Goal: Task Accomplishment & Management: Use online tool/utility

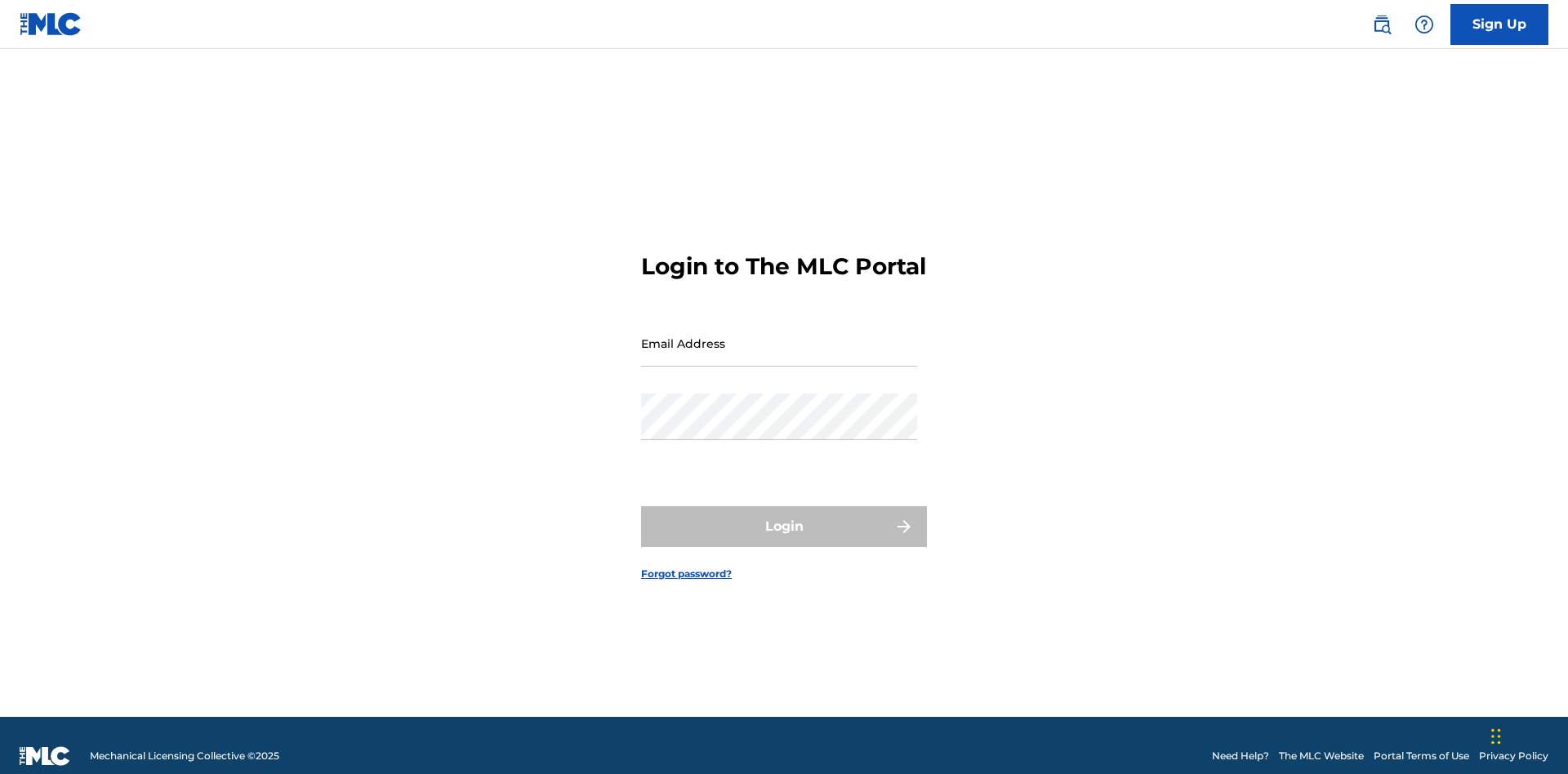
scroll to position [21, 0]
click at [779, 335] on input "Email Address" at bounding box center [779, 342] width 276 height 47
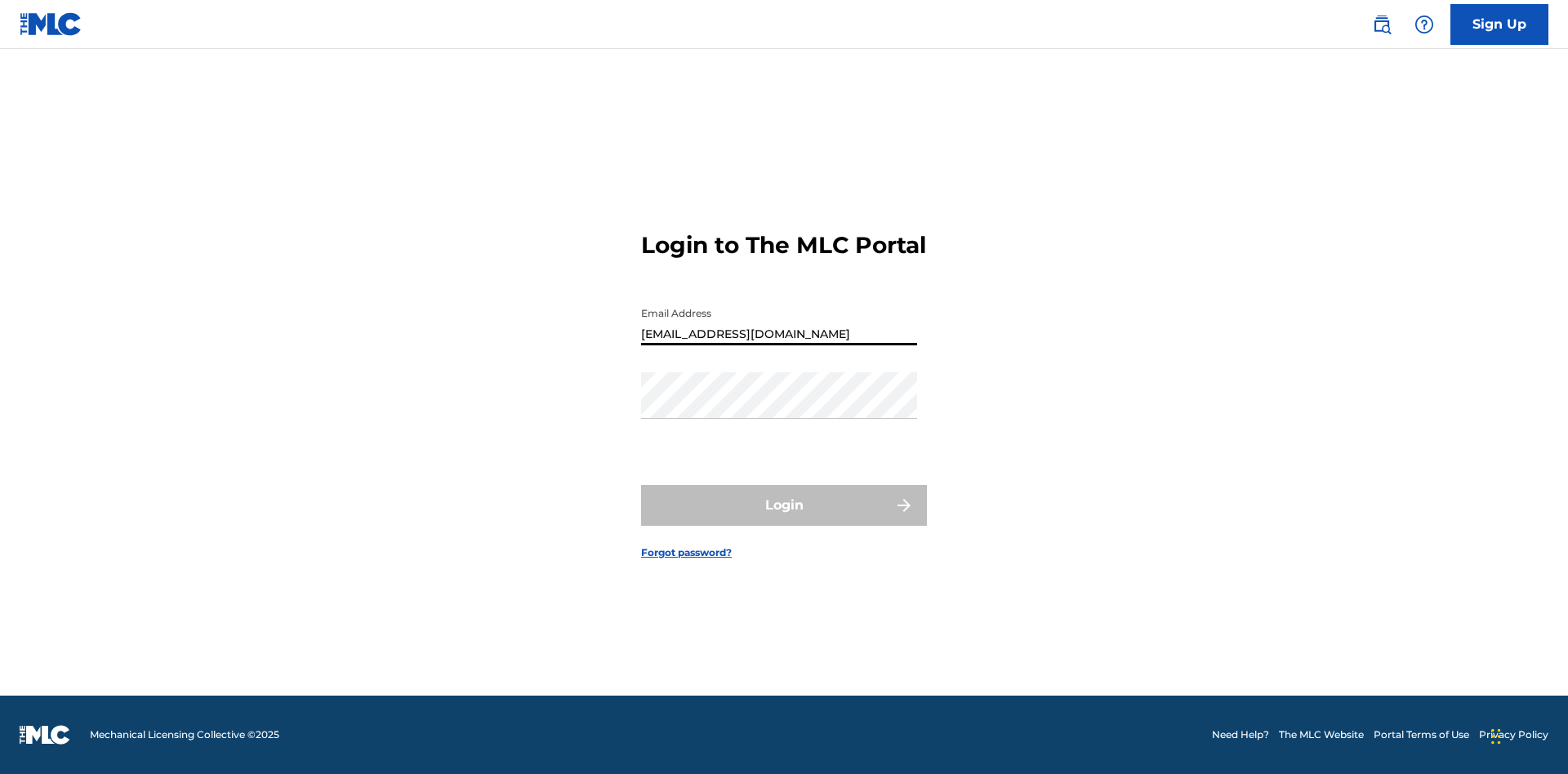
type input "[EMAIL_ADDRESS][DOMAIN_NAME]"
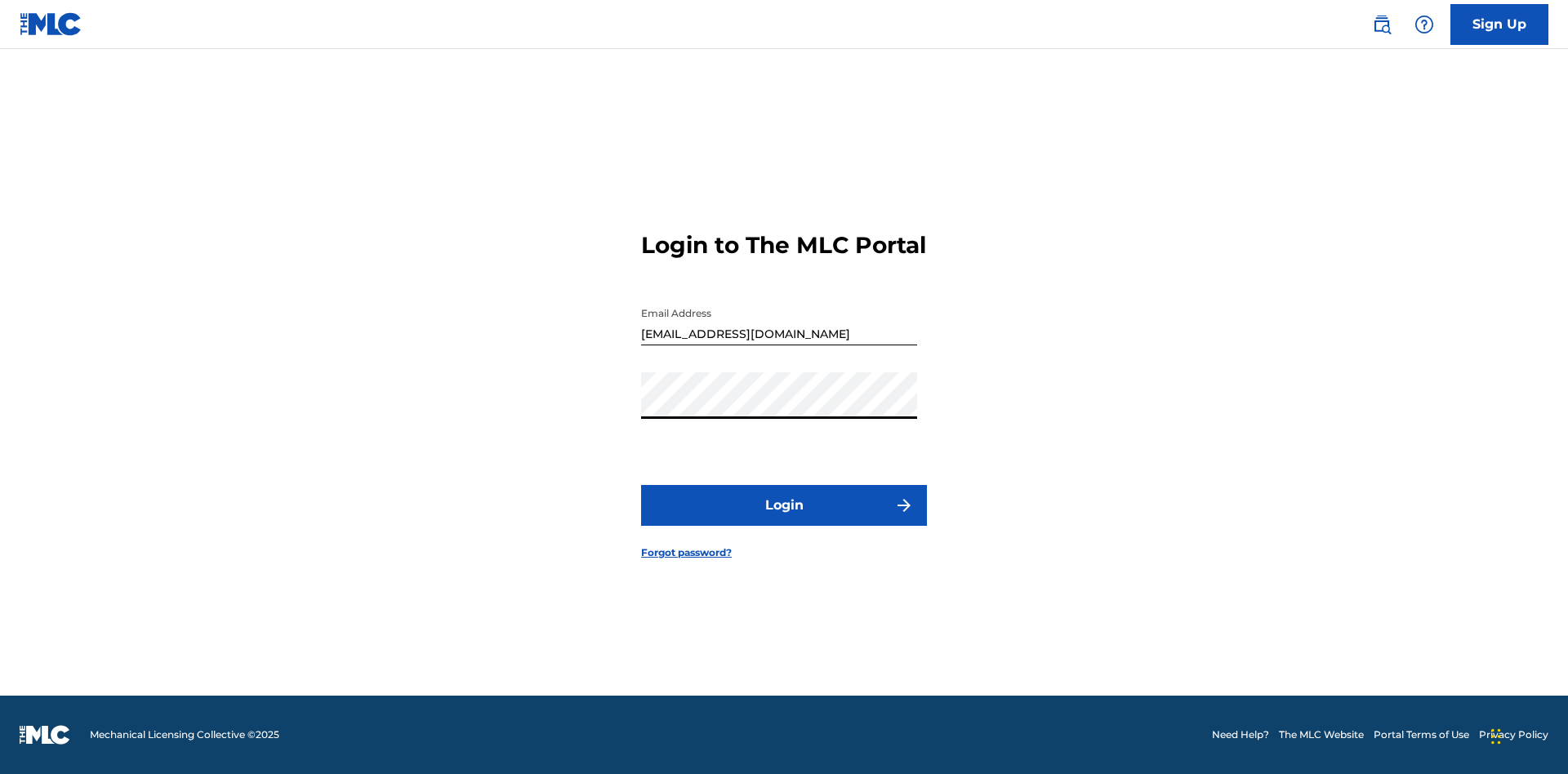
click at [784, 519] on button "Login" at bounding box center [784, 505] width 286 height 40
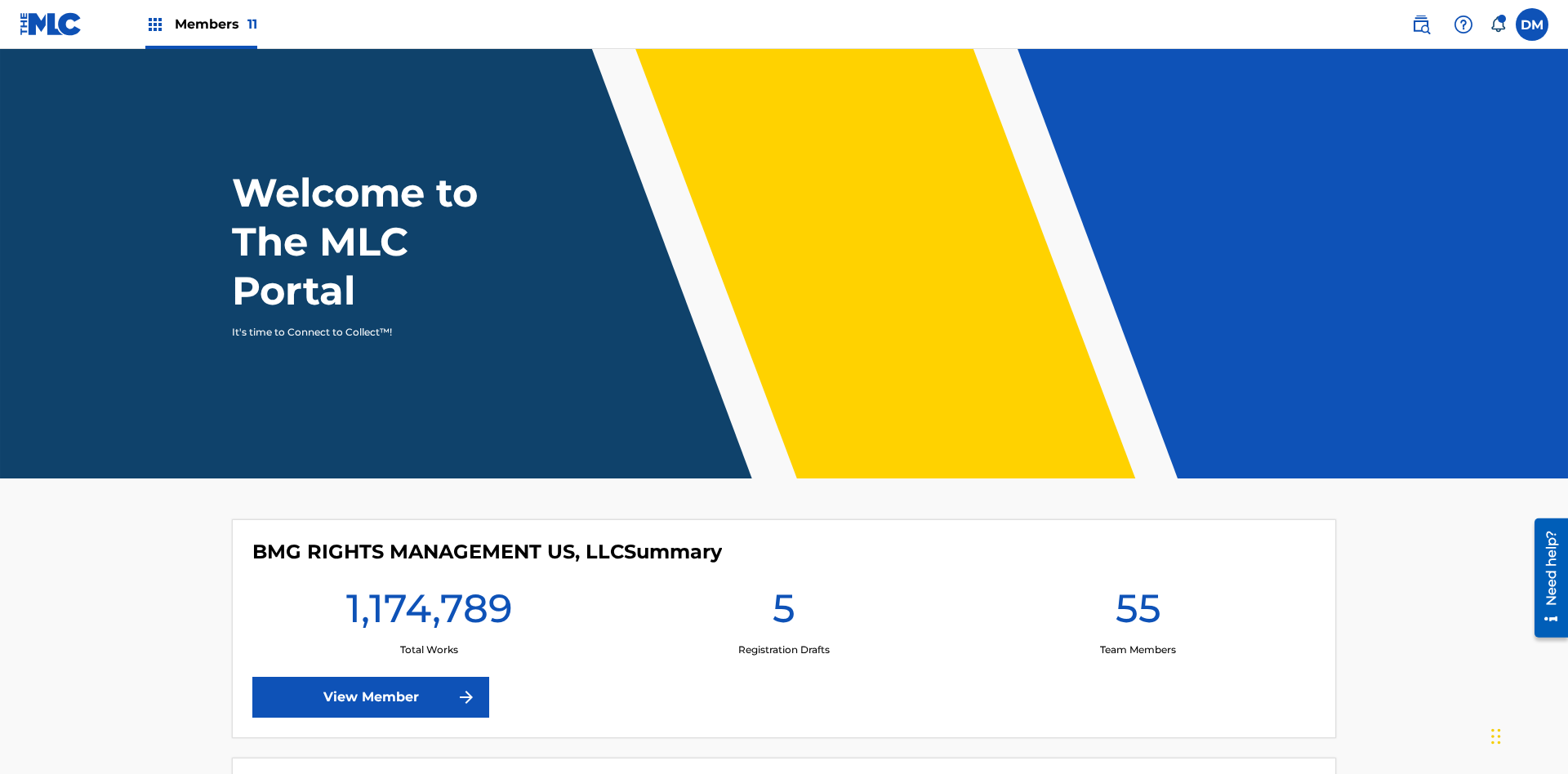
scroll to position [70, 0]
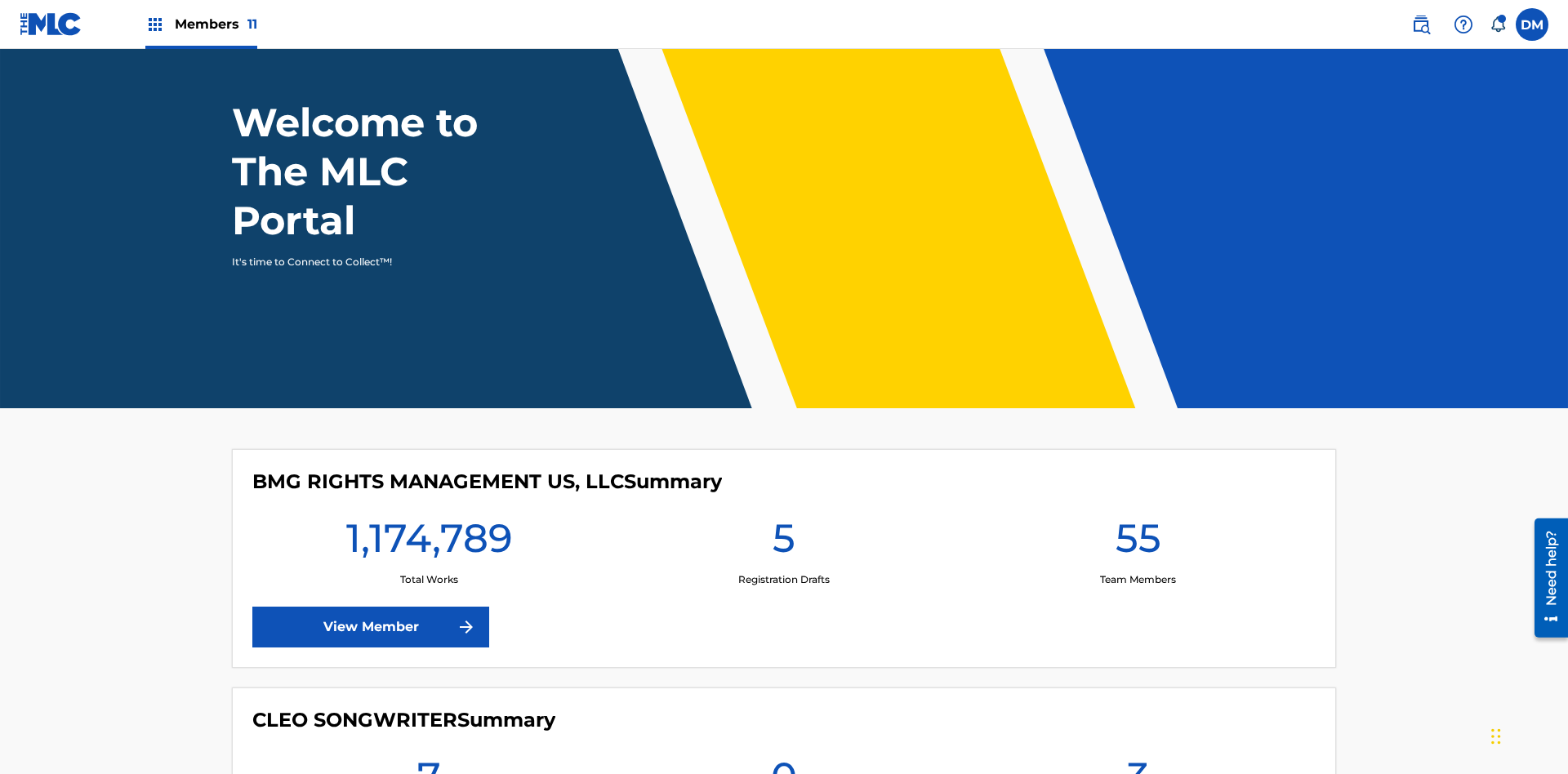
click at [201, 24] on span "Members 11" at bounding box center [216, 24] width 83 height 18
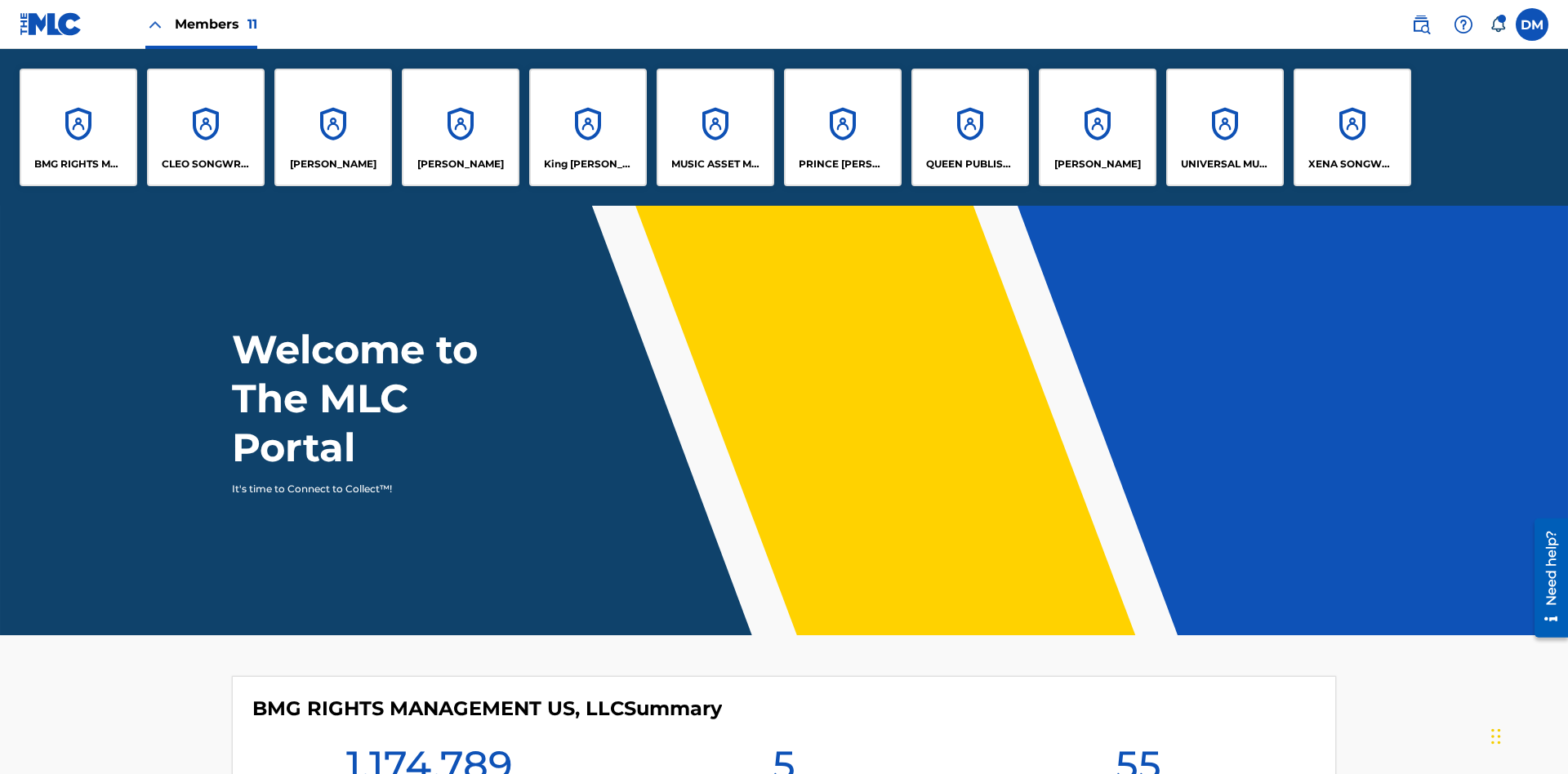
click at [1224, 164] on p "UNIVERSAL MUSIC PUB GROUP" at bounding box center [1224, 164] width 89 height 15
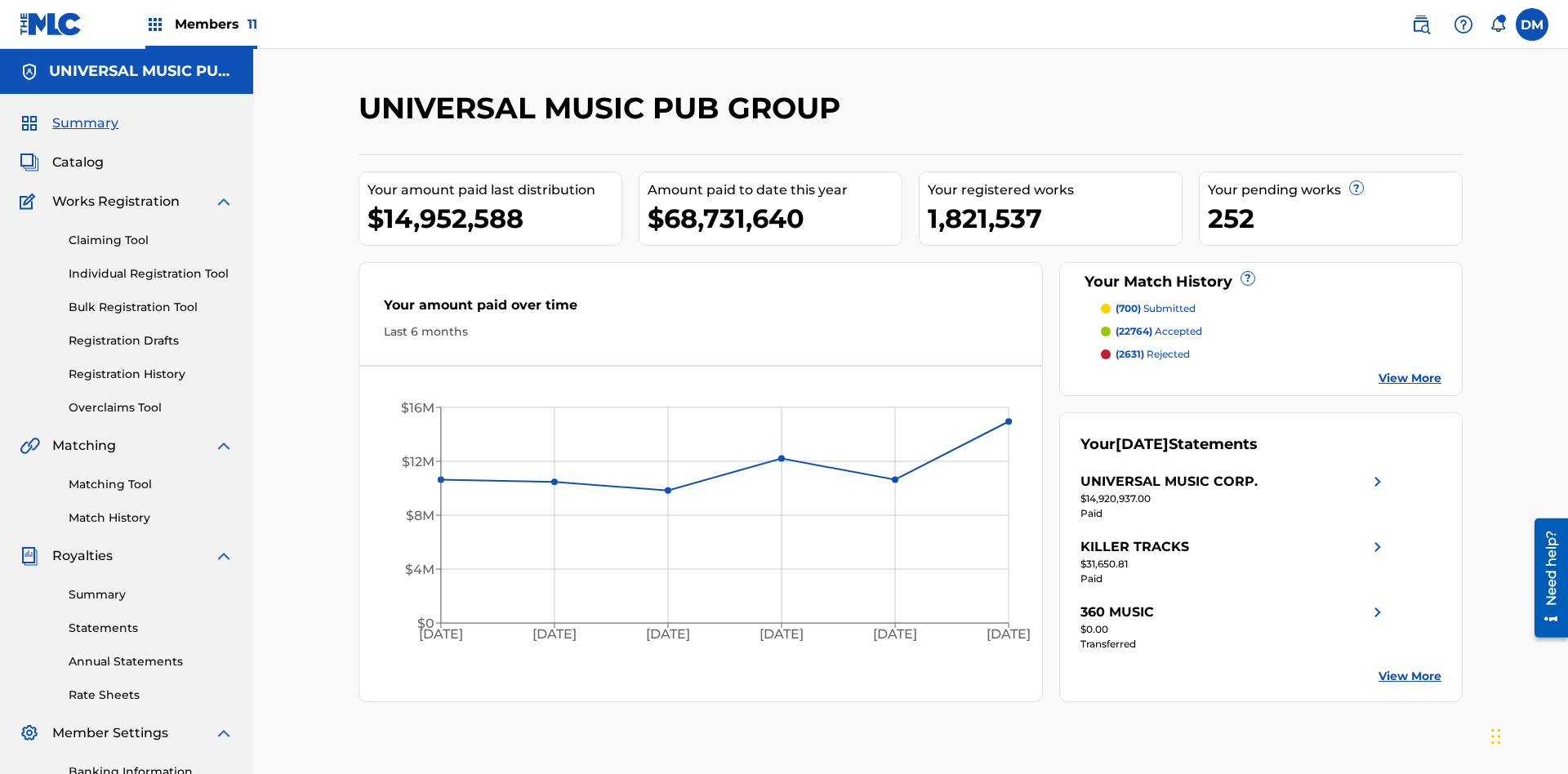
click at [151, 476] on link "Matching Tool" at bounding box center [152, 484] width 165 height 17
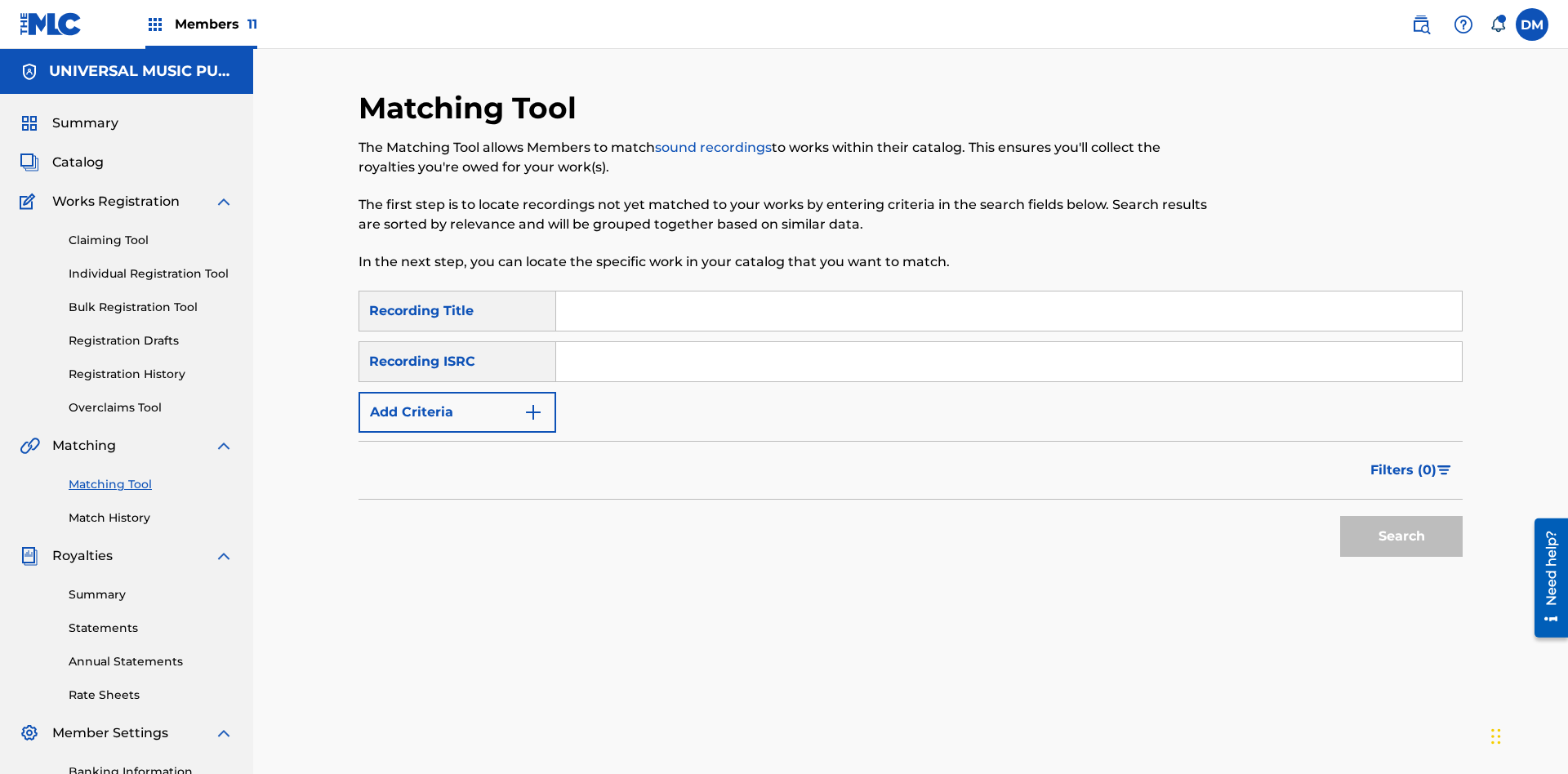
click at [1009, 342] on input "Search Form" at bounding box center [1009, 361] width 906 height 39
type input "US2AH0500028"
click at [1401, 516] on button "Search" at bounding box center [1401, 536] width 122 height 40
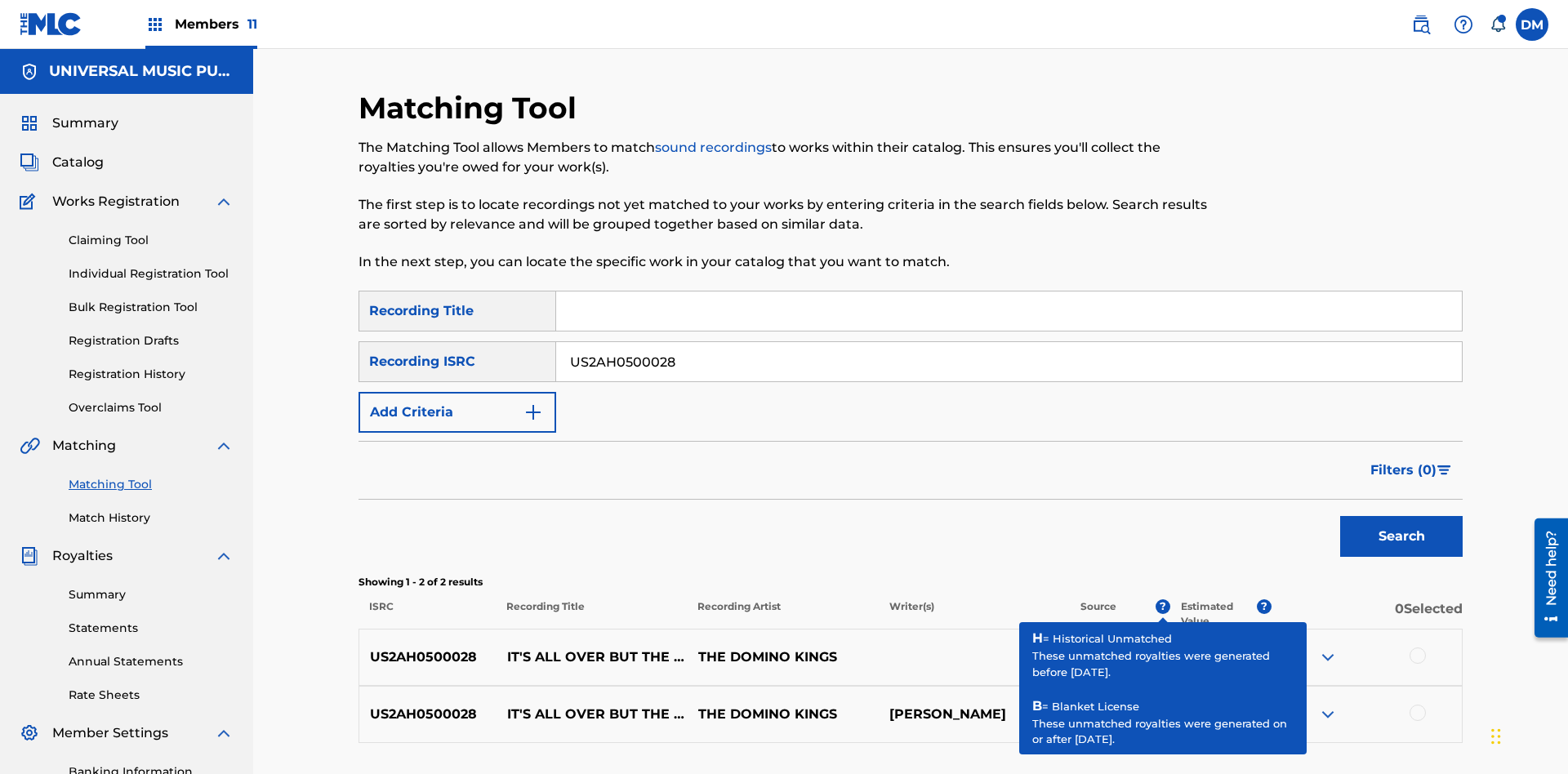
scroll to position [239, 0]
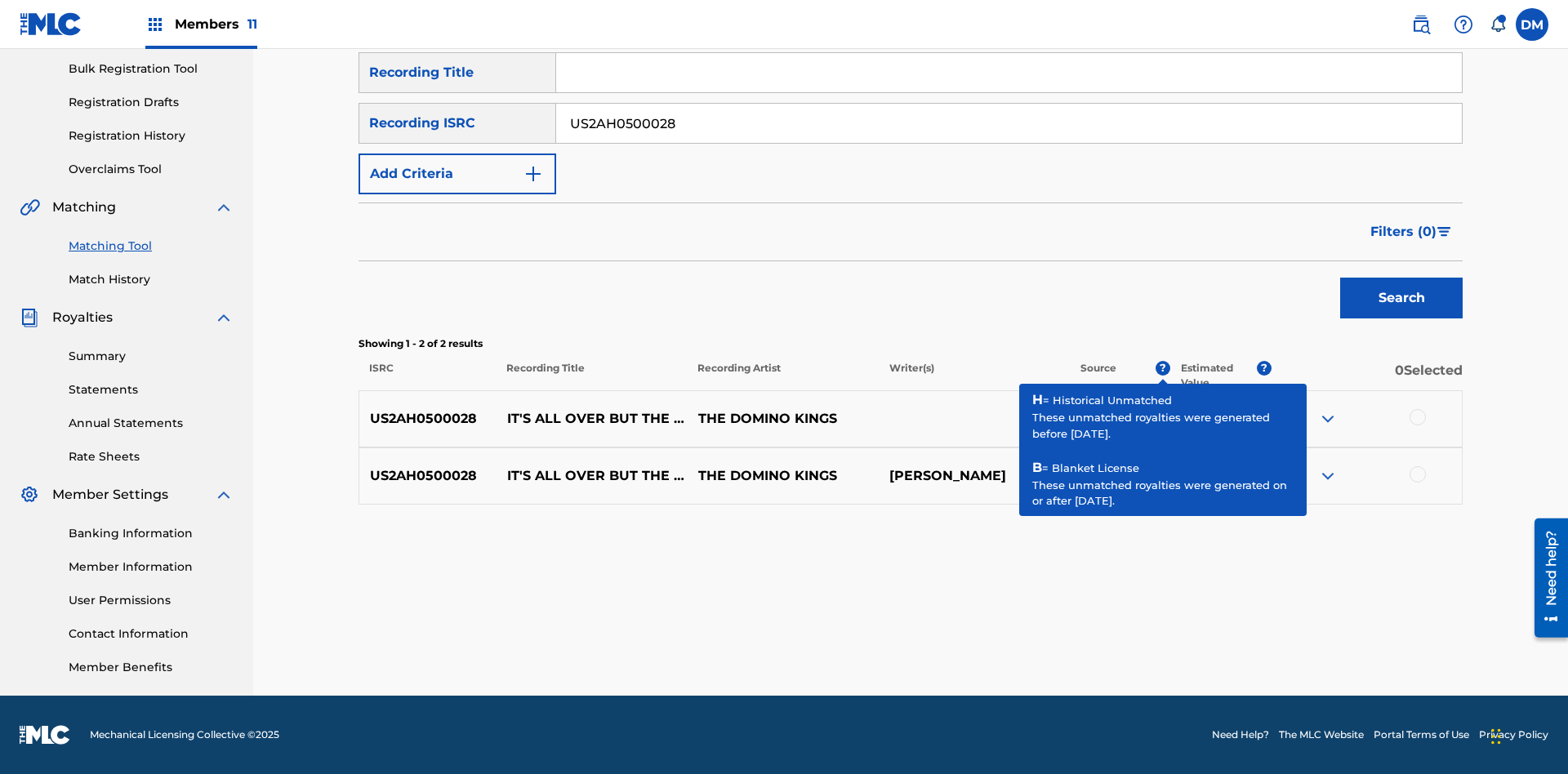
click at [1009, 123] on input "US2AH0500028" at bounding box center [1009, 123] width 906 height 39
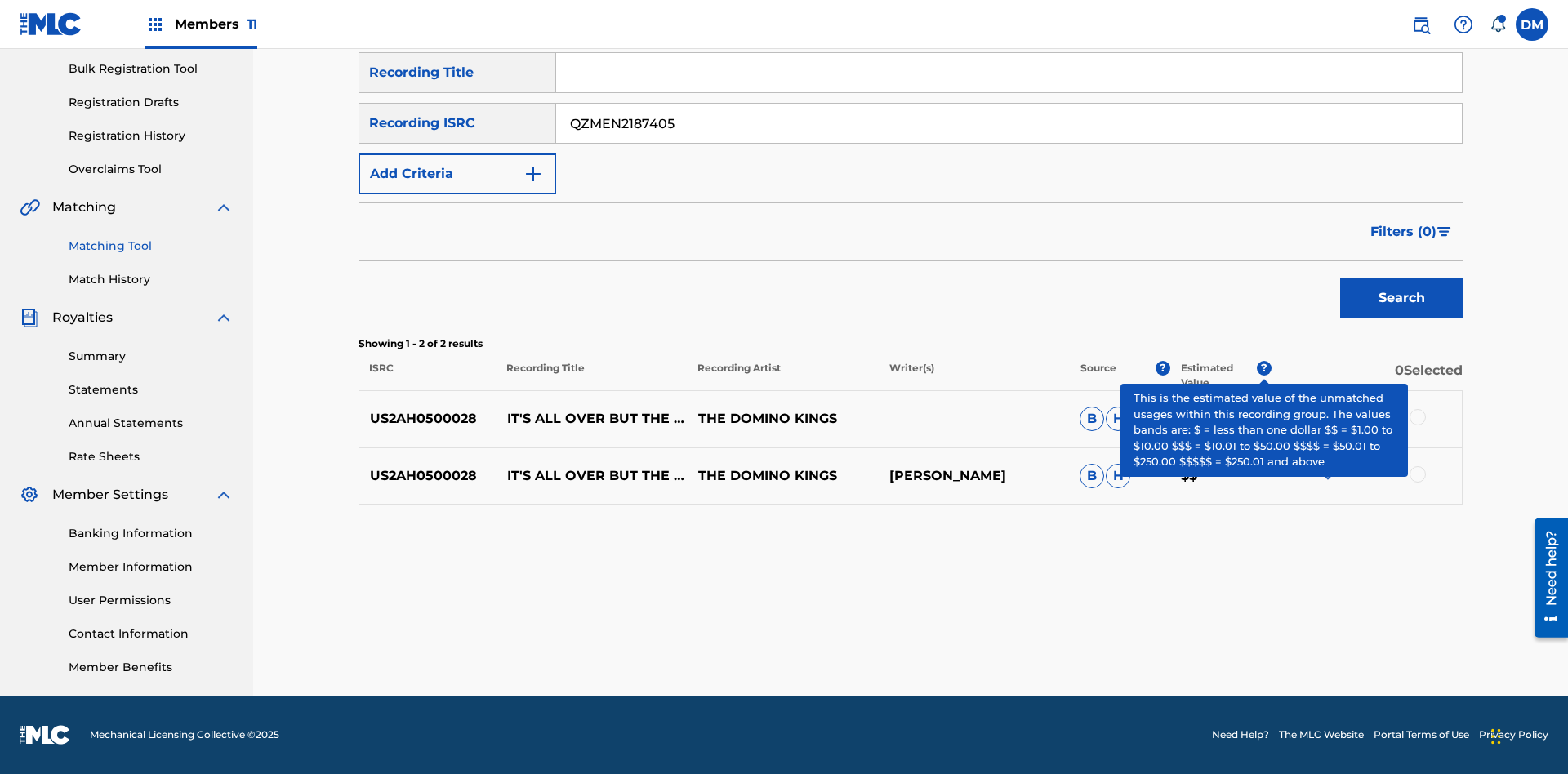
type input "QZMEN2187405"
click at [1401, 297] on button "Search" at bounding box center [1401, 297] width 122 height 40
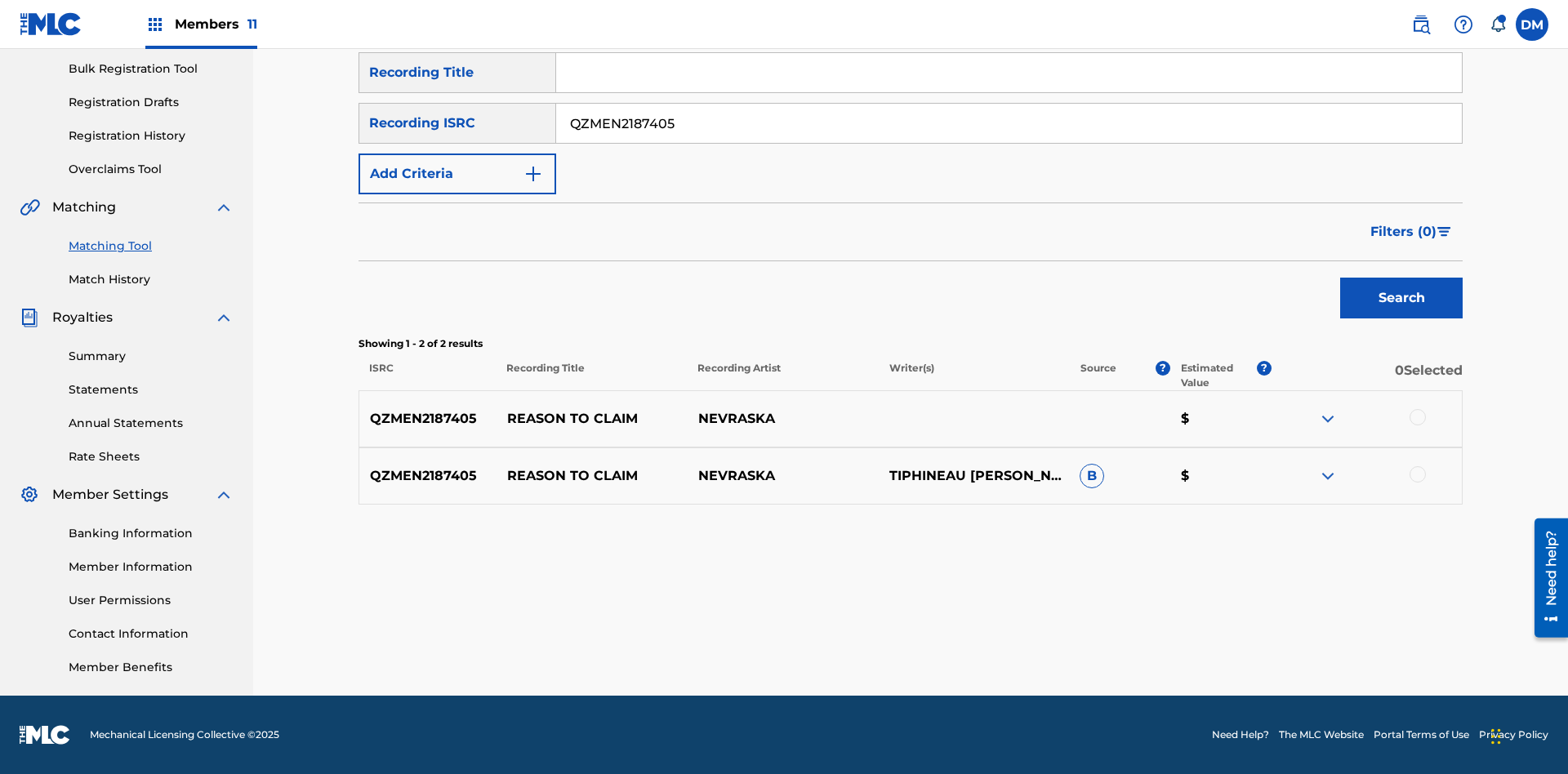
click at [1327, 476] on img at bounding box center [1327, 476] width 19 height 19
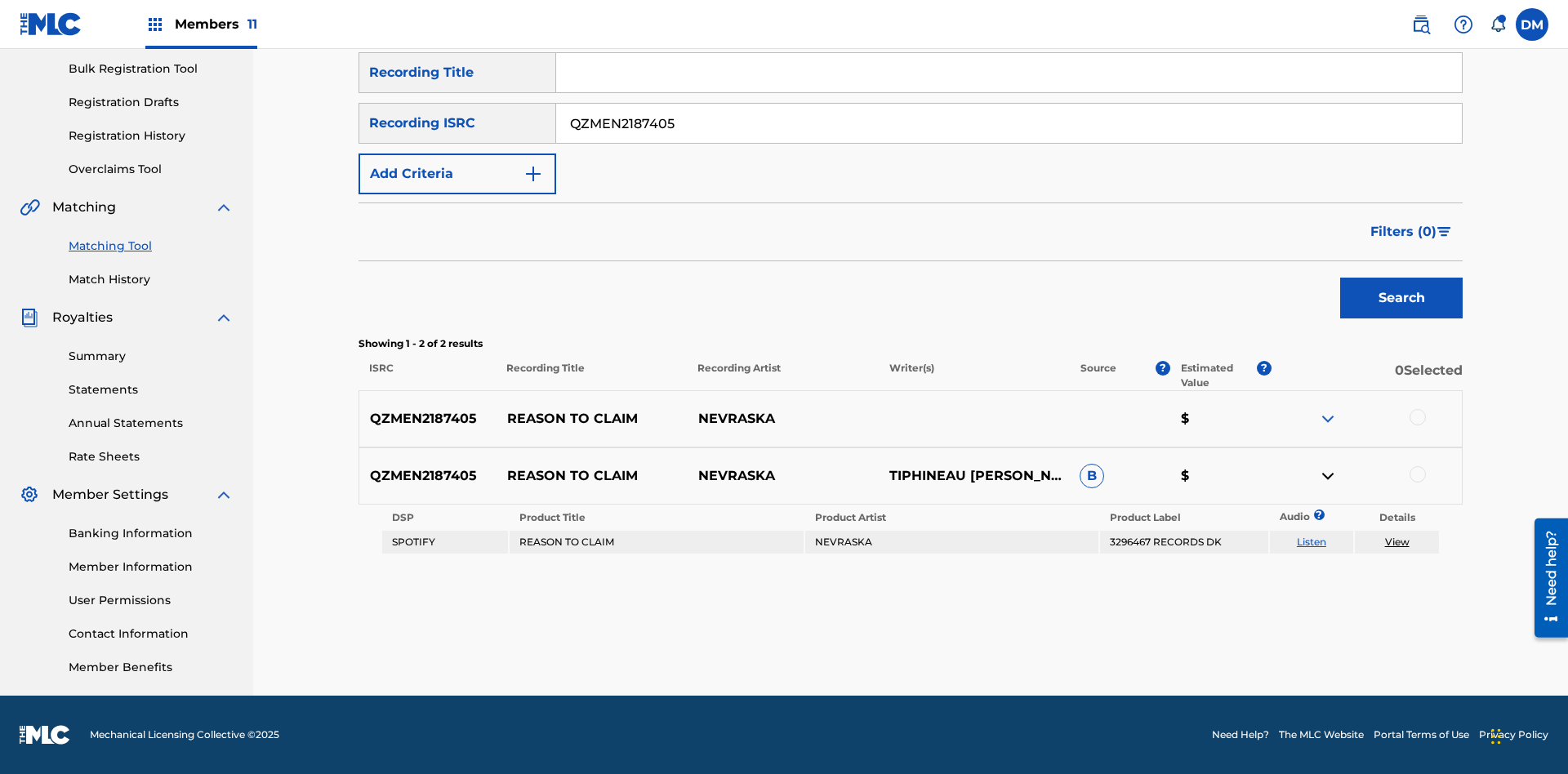
click at [1311, 542] on link "Listen" at bounding box center [1312, 541] width 29 height 12
click at [1396, 542] on link "View" at bounding box center [1397, 541] width 25 height 12
click at [151, 279] on link "Match History" at bounding box center [152, 279] width 165 height 17
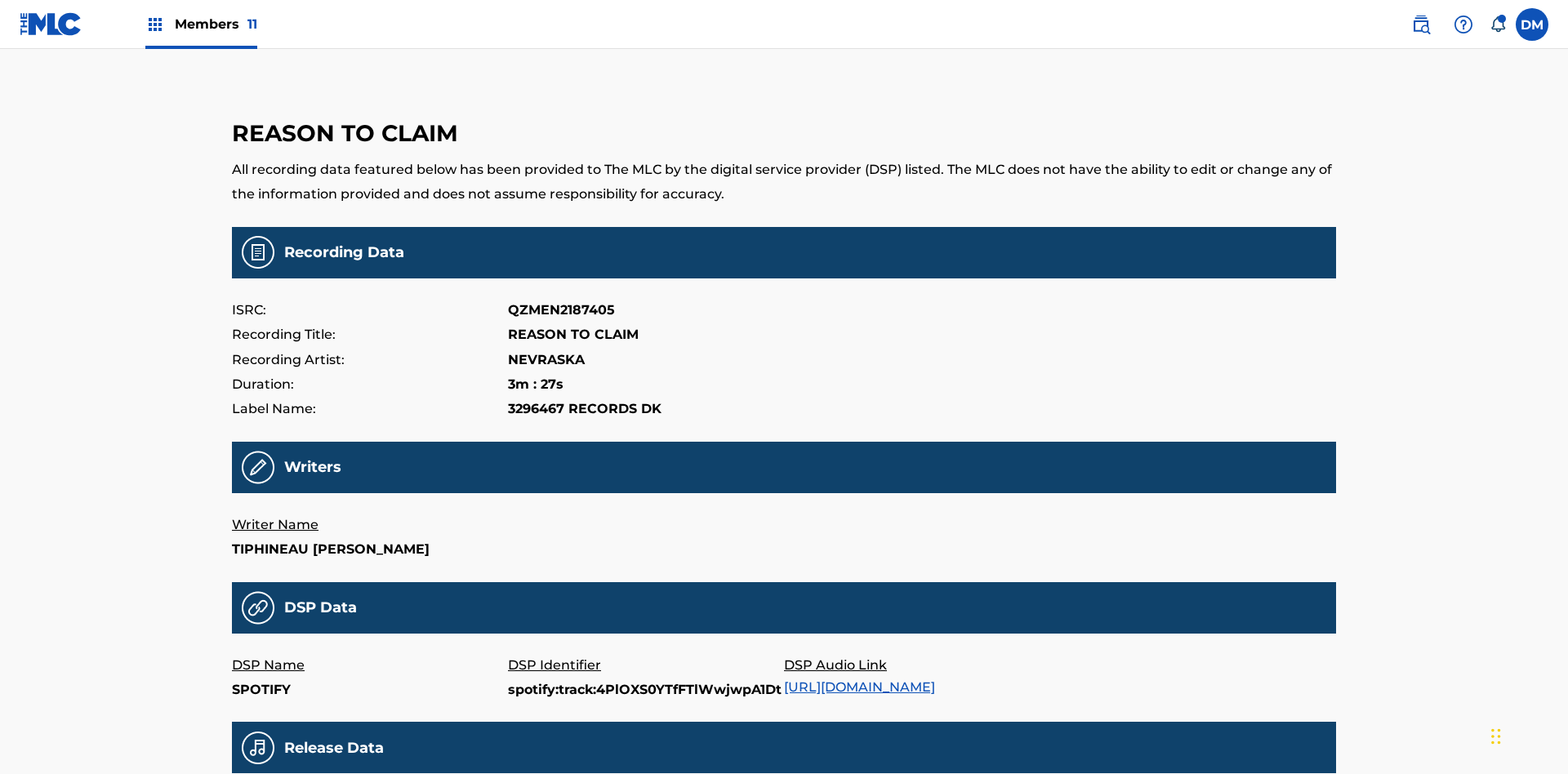
scroll to position [392, 0]
